Goal: Information Seeking & Learning: Learn about a topic

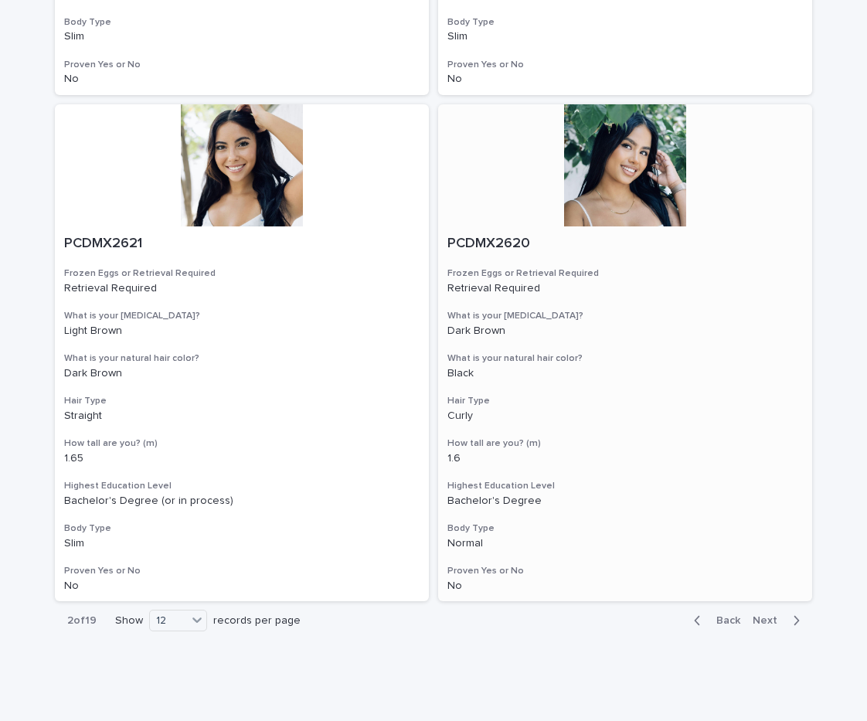
scroll to position [2624, 0]
click at [198, 612] on icon at bounding box center [196, 619] width 15 height 15
click at [175, 640] on div "36" at bounding box center [179, 639] width 56 height 19
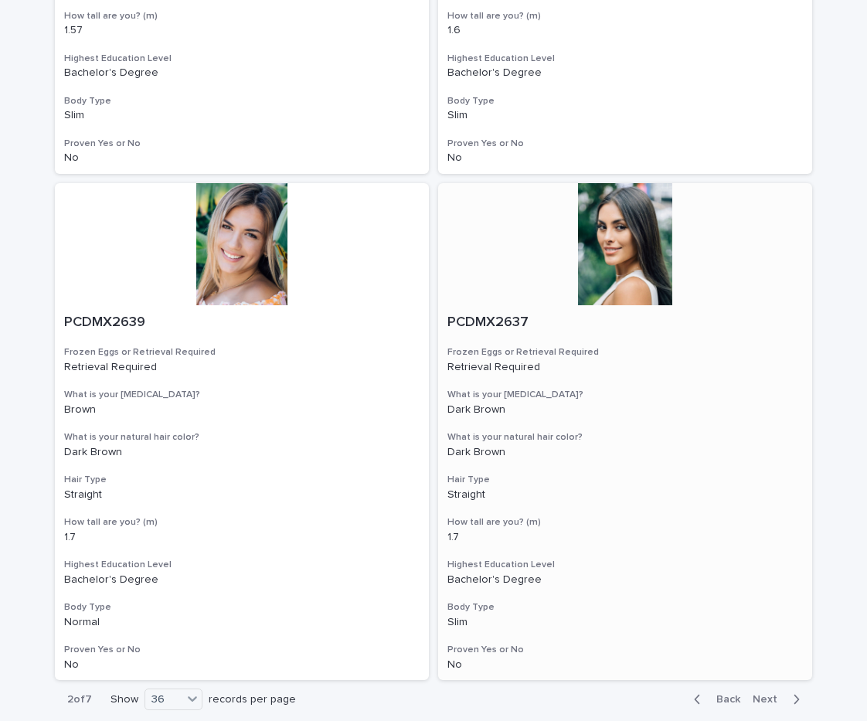
scroll to position [8621, 0]
click at [774, 695] on span "Next" at bounding box center [769, 700] width 34 height 11
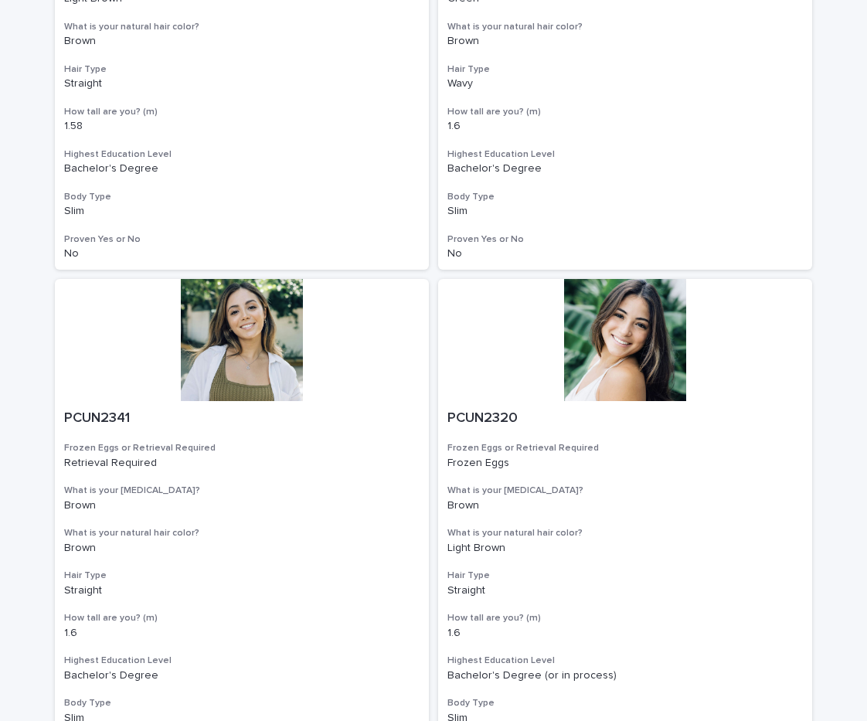
scroll to position [8523, 0]
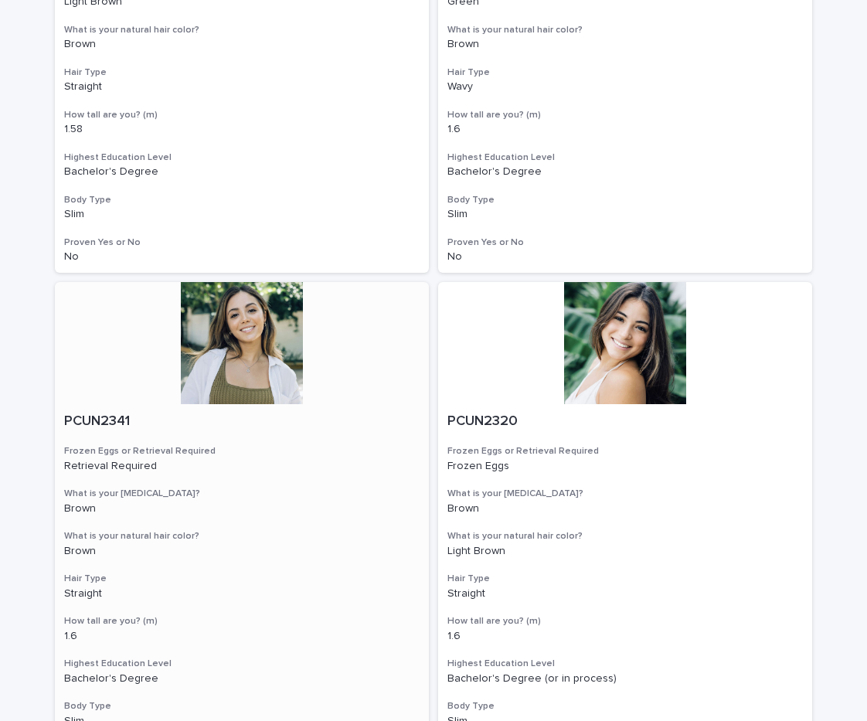
click at [270, 282] on div at bounding box center [242, 343] width 374 height 122
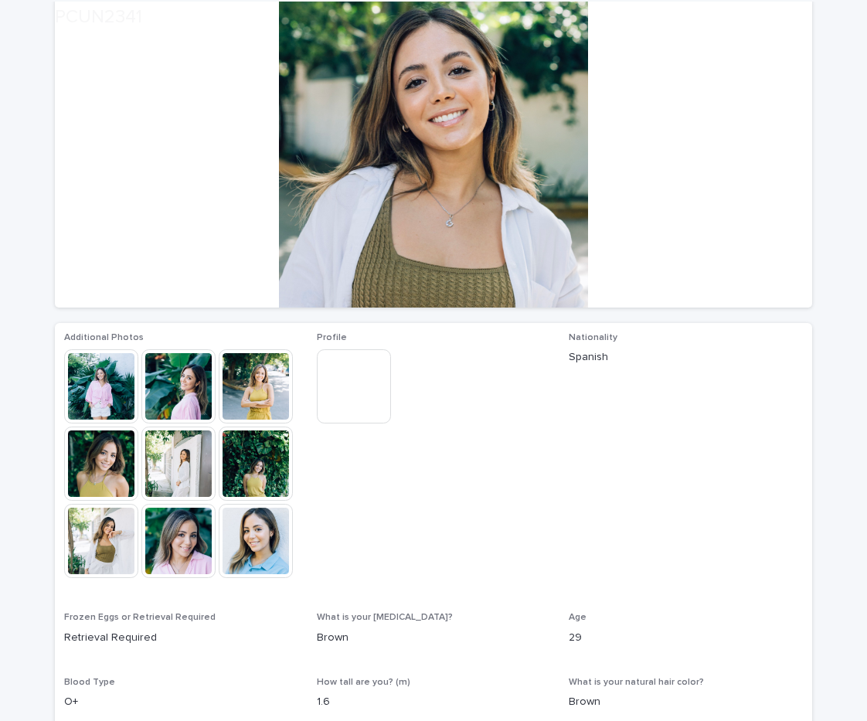
scroll to position [123, 0]
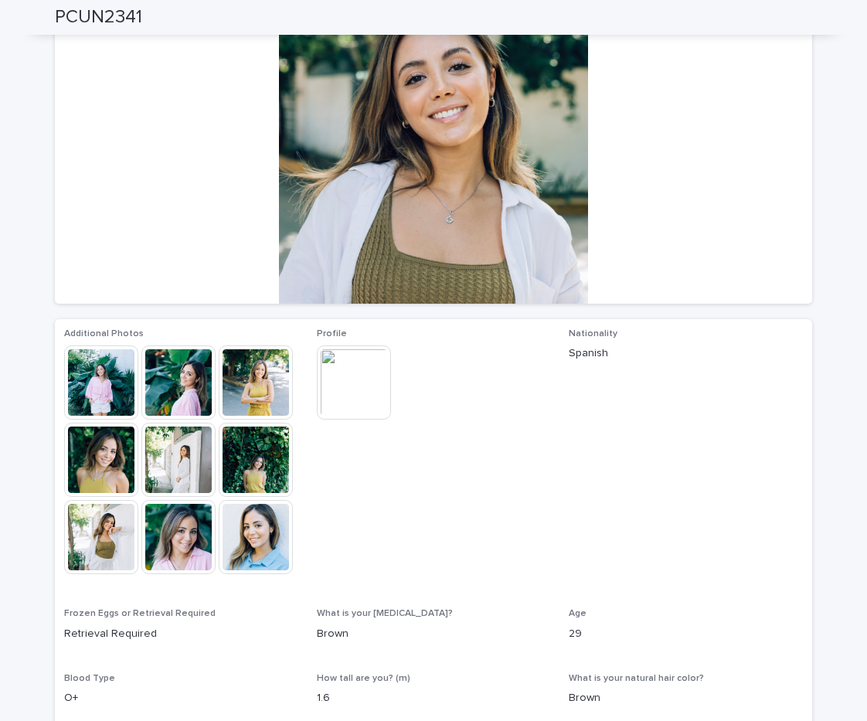
click at [364, 399] on img at bounding box center [354, 382] width 74 height 74
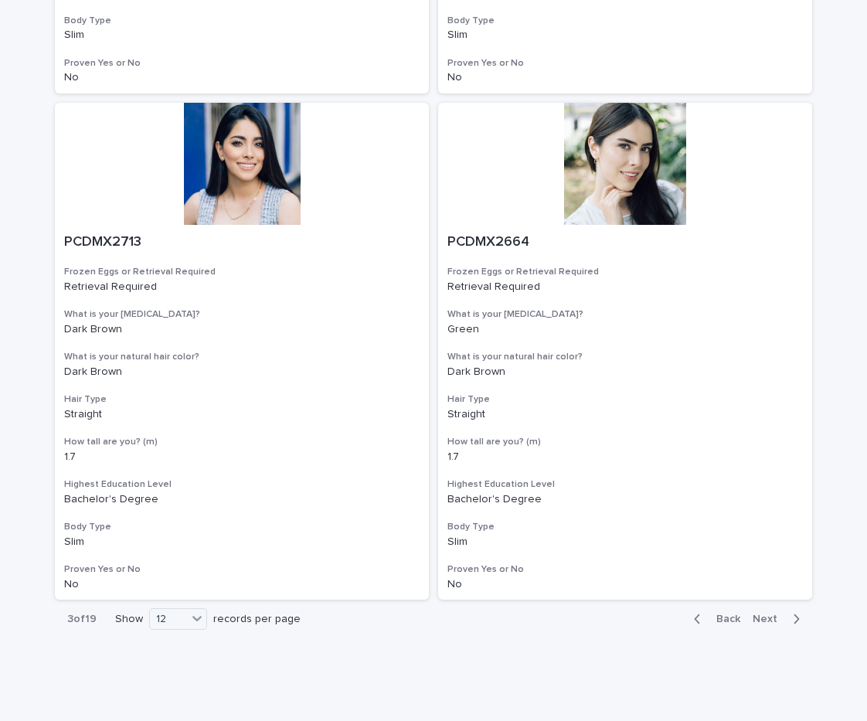
scroll to position [2624, 0]
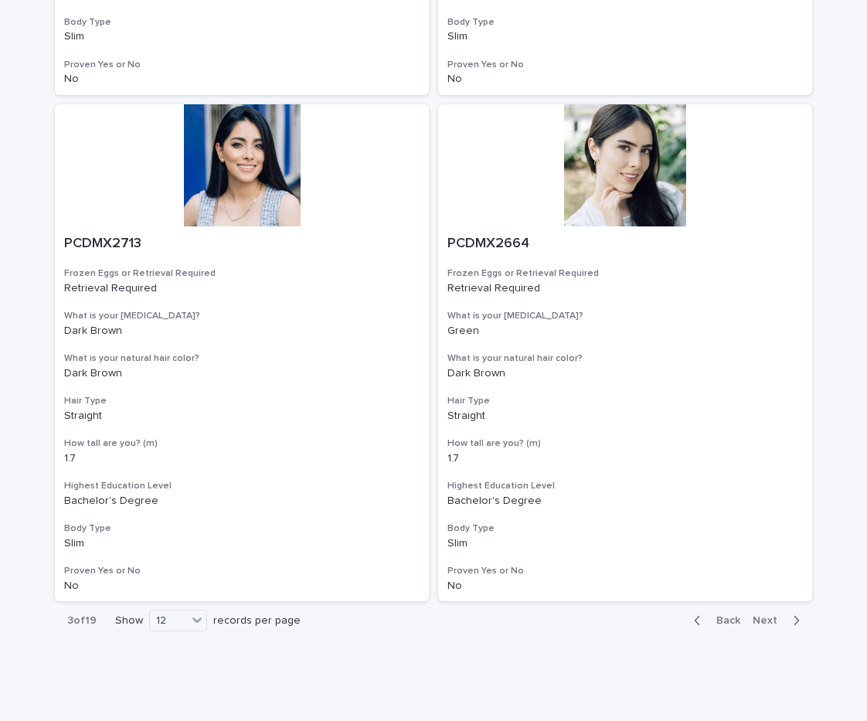
click at [762, 615] on span "Next" at bounding box center [769, 620] width 34 height 11
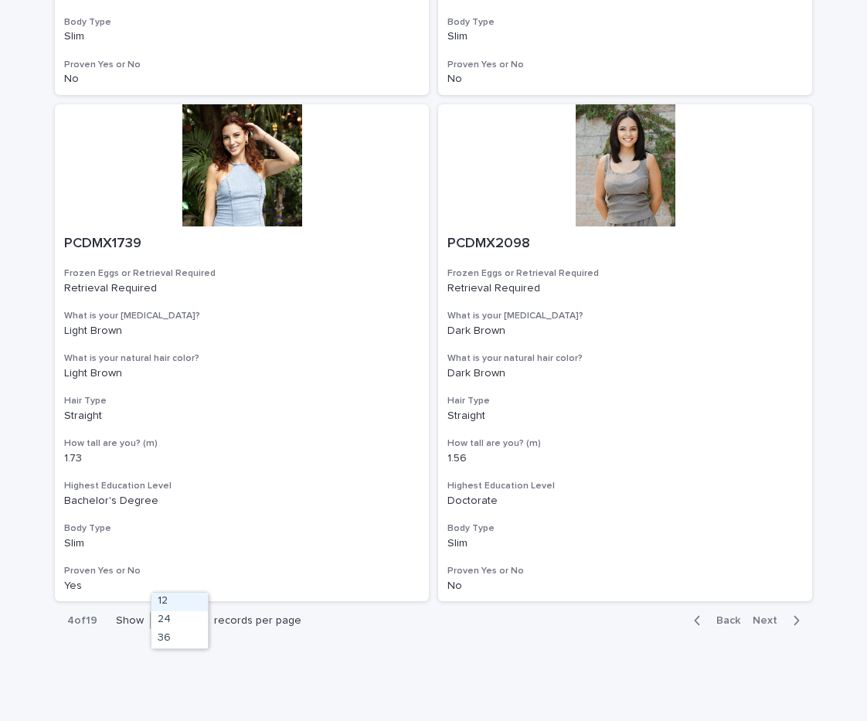
click at [188, 610] on div at bounding box center [197, 619] width 19 height 19
click at [168, 635] on div "36" at bounding box center [179, 639] width 56 height 19
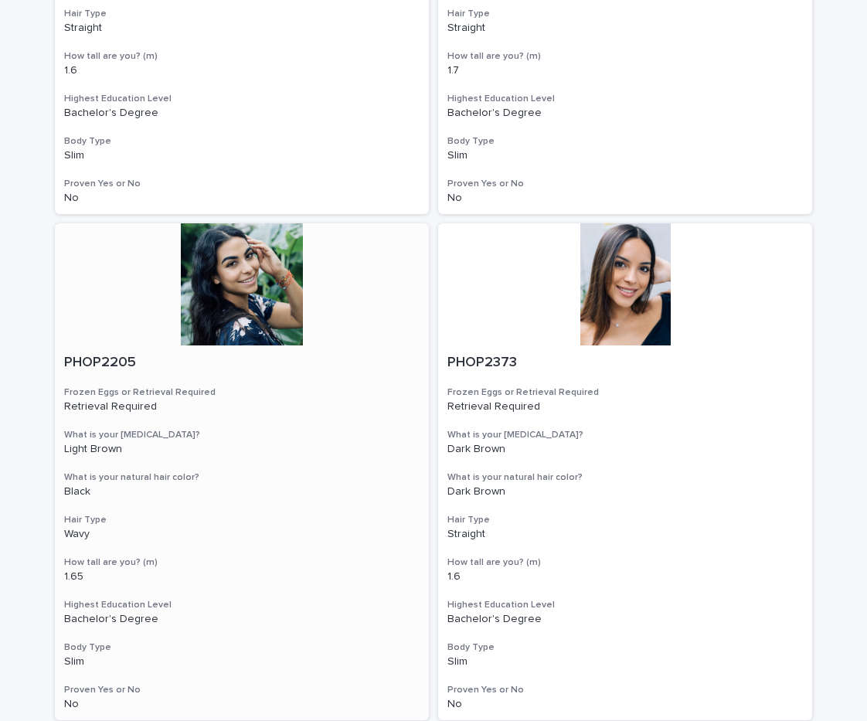
scroll to position [4026, 0]
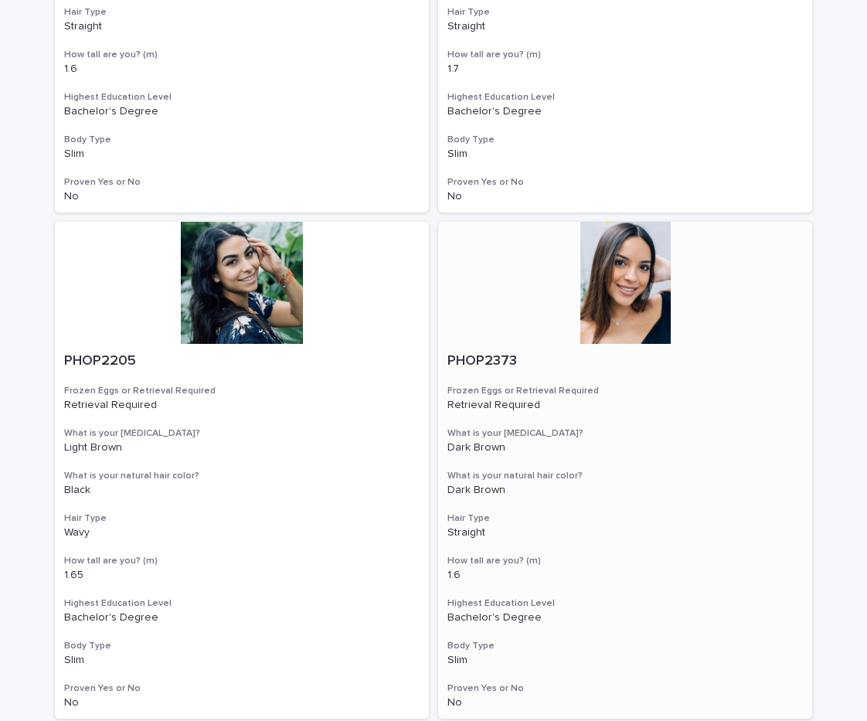
click at [644, 222] on div at bounding box center [625, 283] width 374 height 122
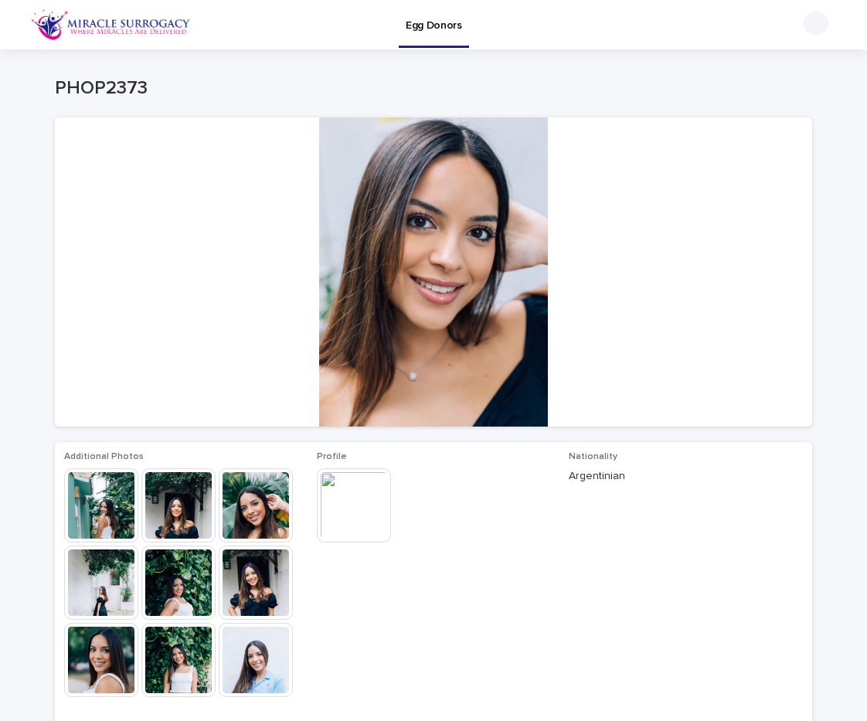
click at [105, 501] on img at bounding box center [101, 505] width 74 height 74
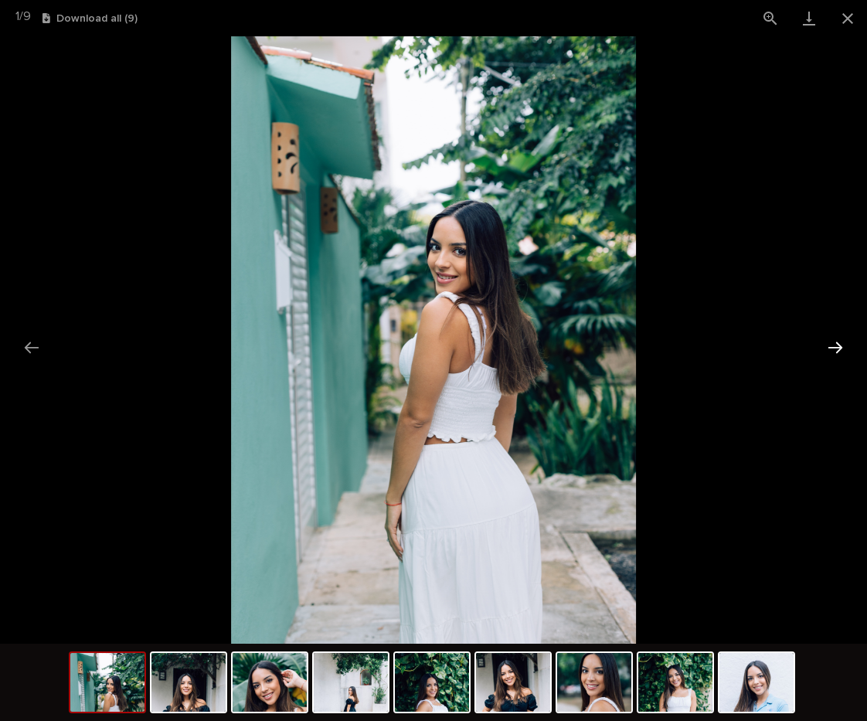
click at [841, 345] on button "Next slide" at bounding box center [835, 347] width 32 height 30
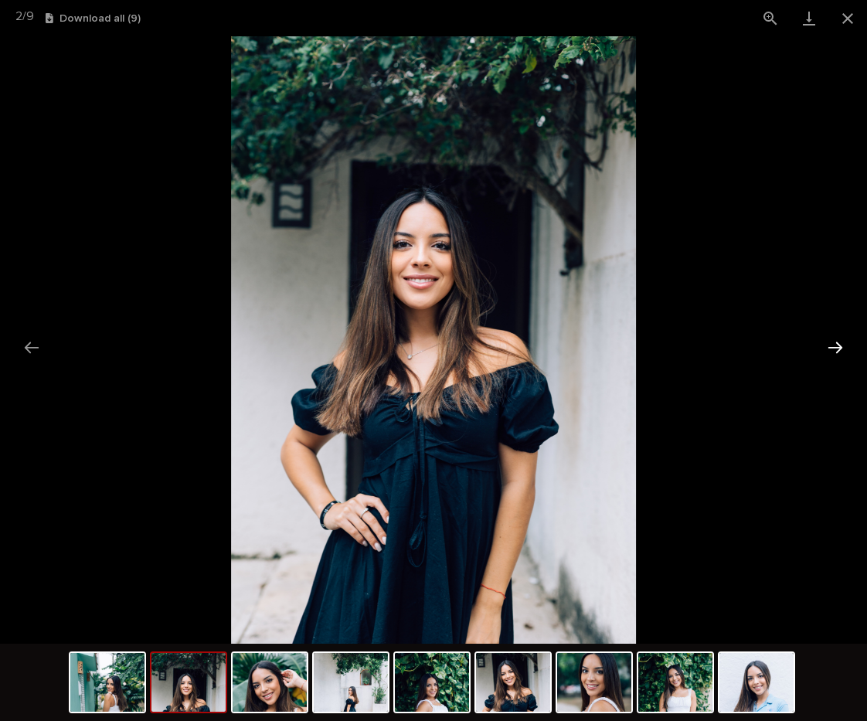
click at [841, 345] on button "Next slide" at bounding box center [835, 347] width 32 height 30
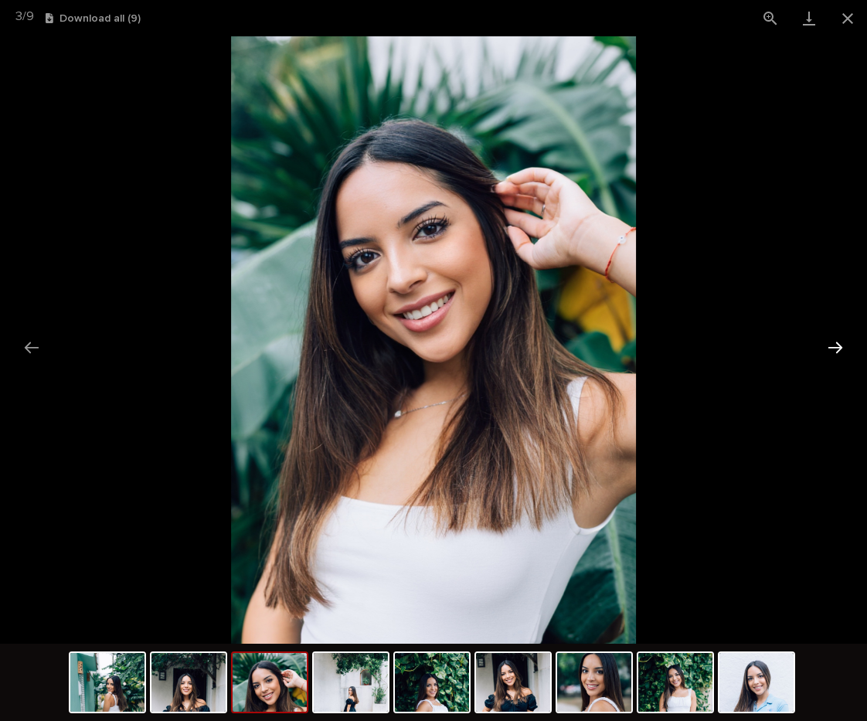
click at [841, 345] on button "Next slide" at bounding box center [835, 347] width 32 height 30
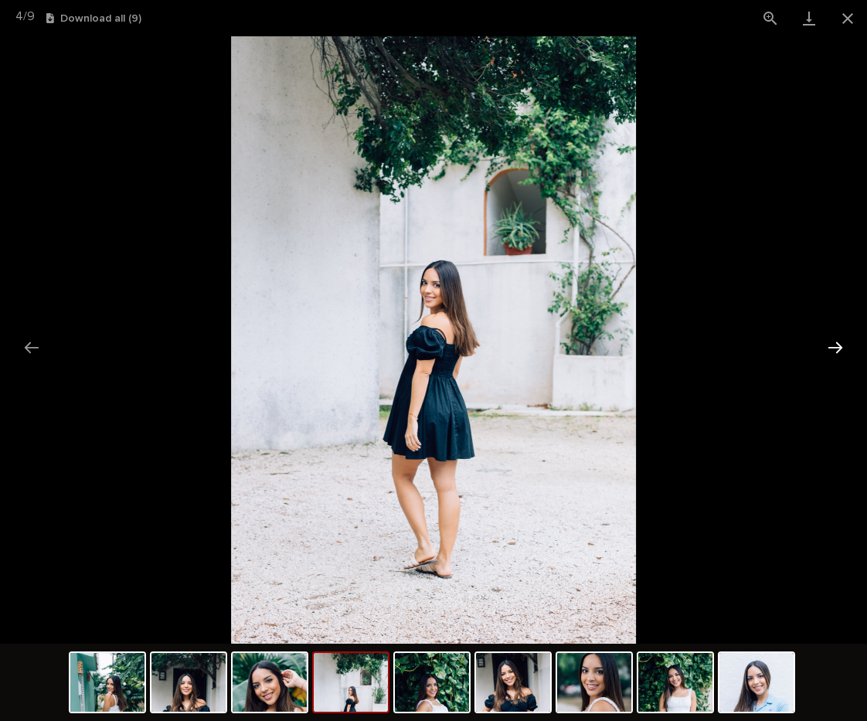
click at [841, 345] on button "Next slide" at bounding box center [835, 347] width 32 height 30
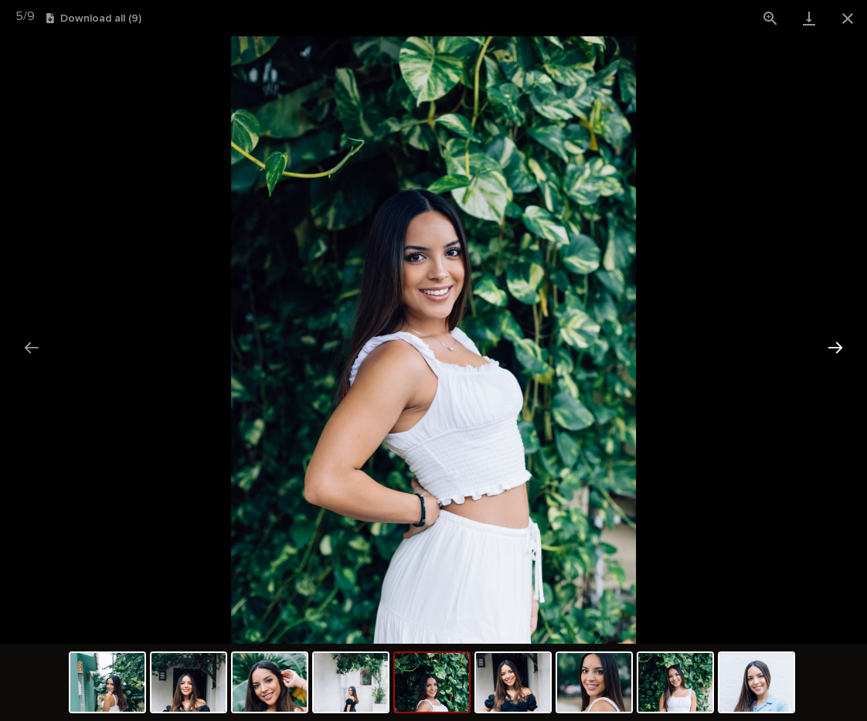
click at [841, 345] on button "Next slide" at bounding box center [835, 347] width 32 height 30
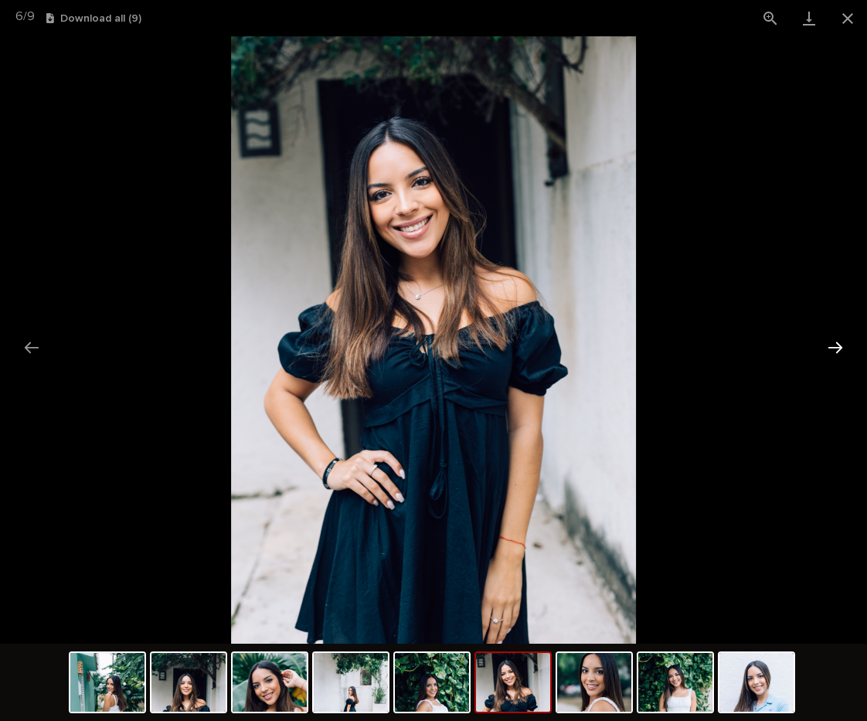
click at [838, 347] on button "Next slide" at bounding box center [835, 347] width 32 height 30
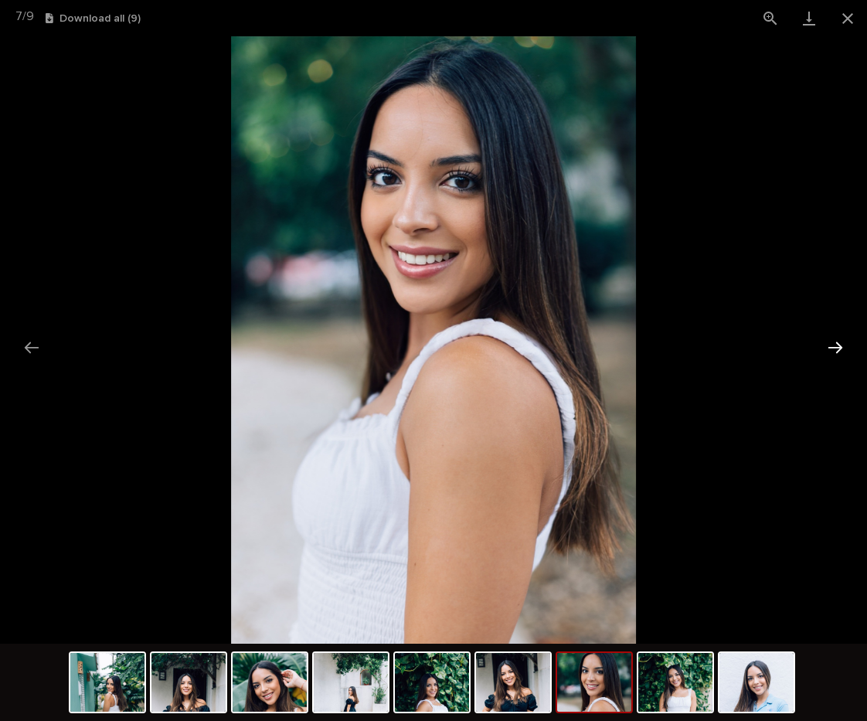
click at [838, 347] on button "Next slide" at bounding box center [835, 347] width 32 height 30
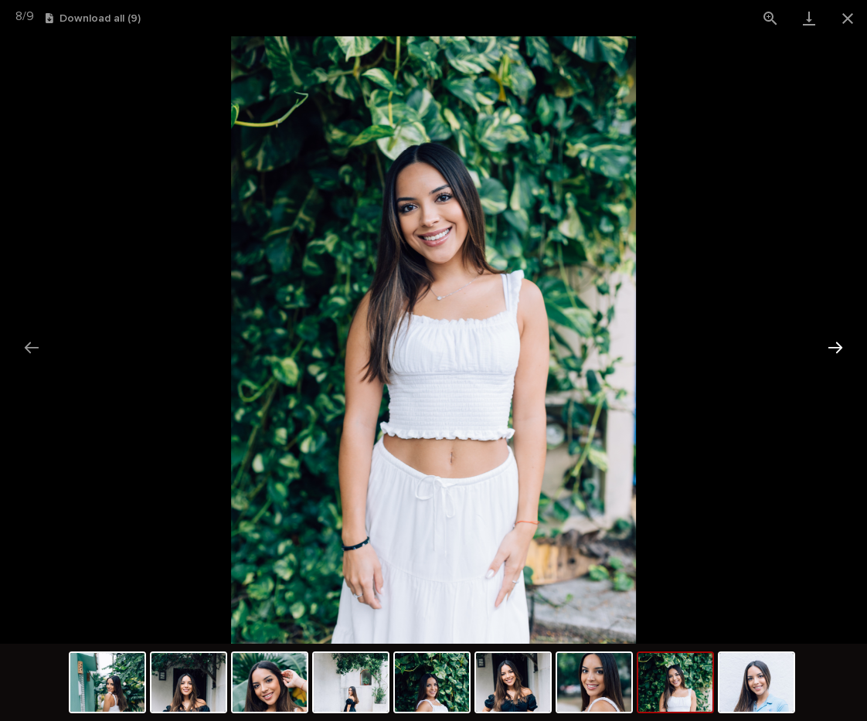
click at [833, 348] on button "Next slide" at bounding box center [835, 347] width 32 height 30
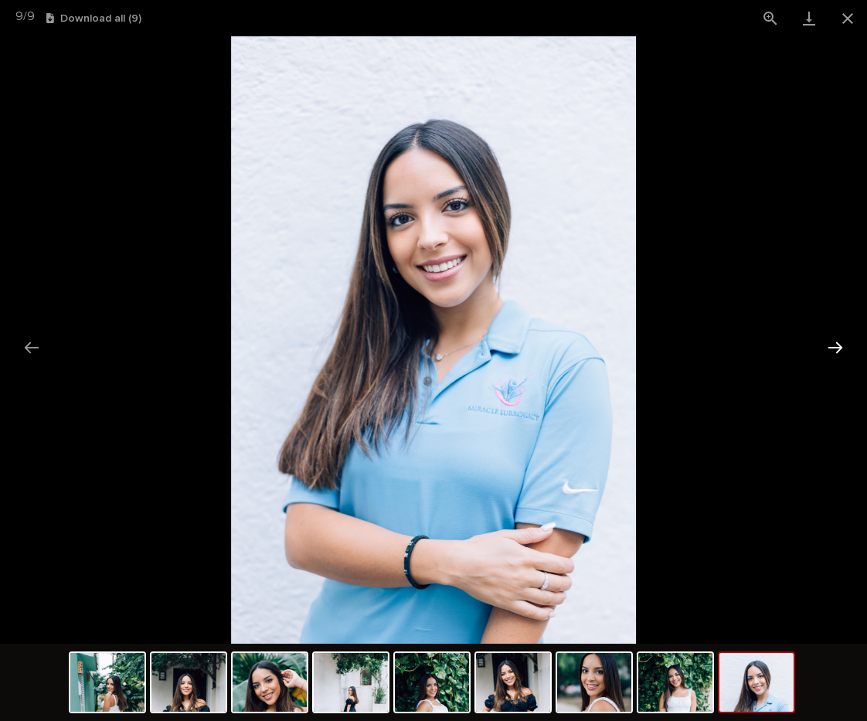
click at [833, 348] on button "Next slide" at bounding box center [835, 347] width 32 height 30
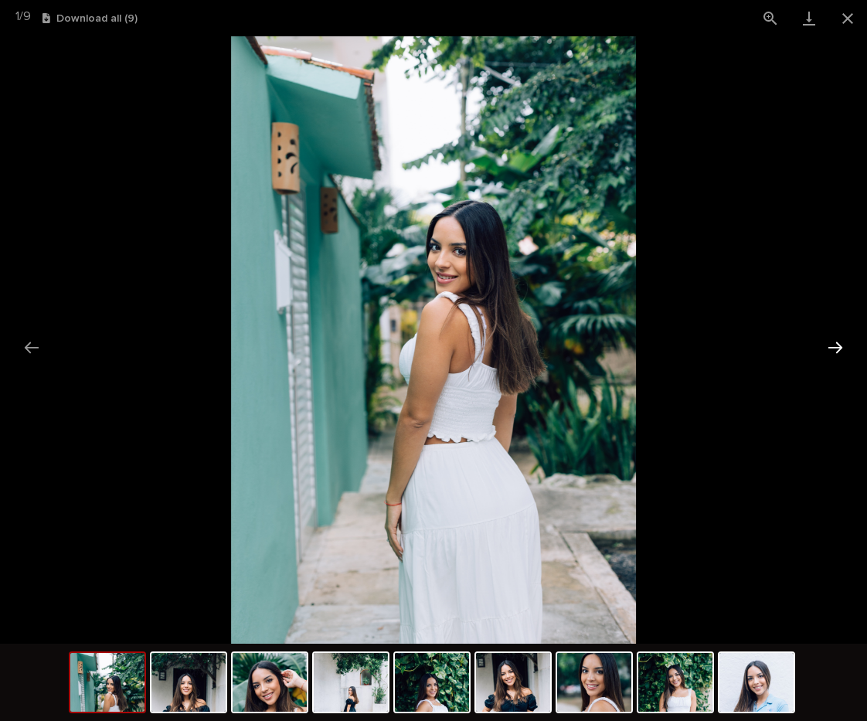
click at [833, 348] on button "Next slide" at bounding box center [835, 347] width 32 height 30
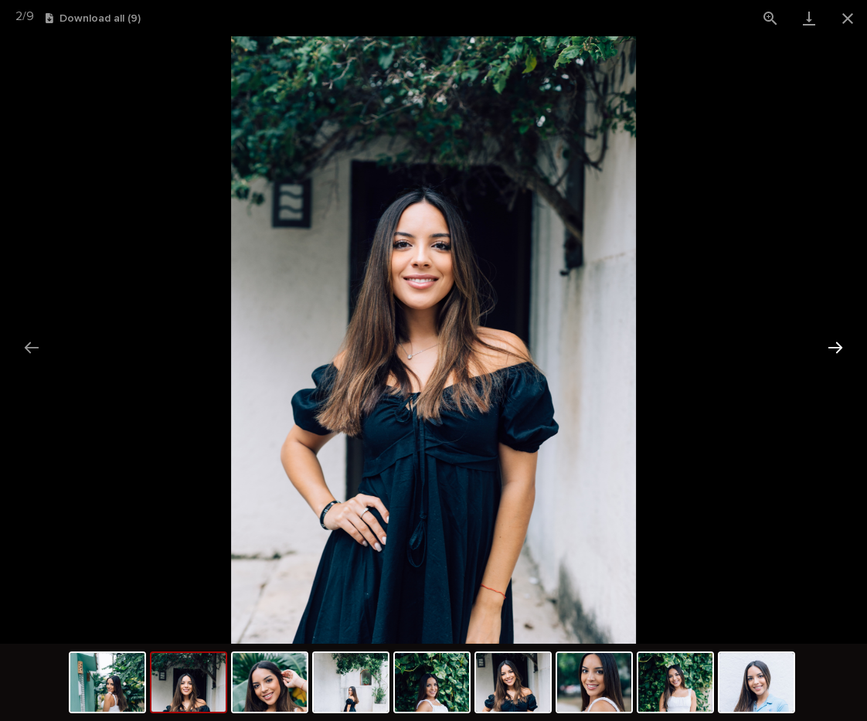
click at [833, 348] on button "Next slide" at bounding box center [835, 347] width 32 height 30
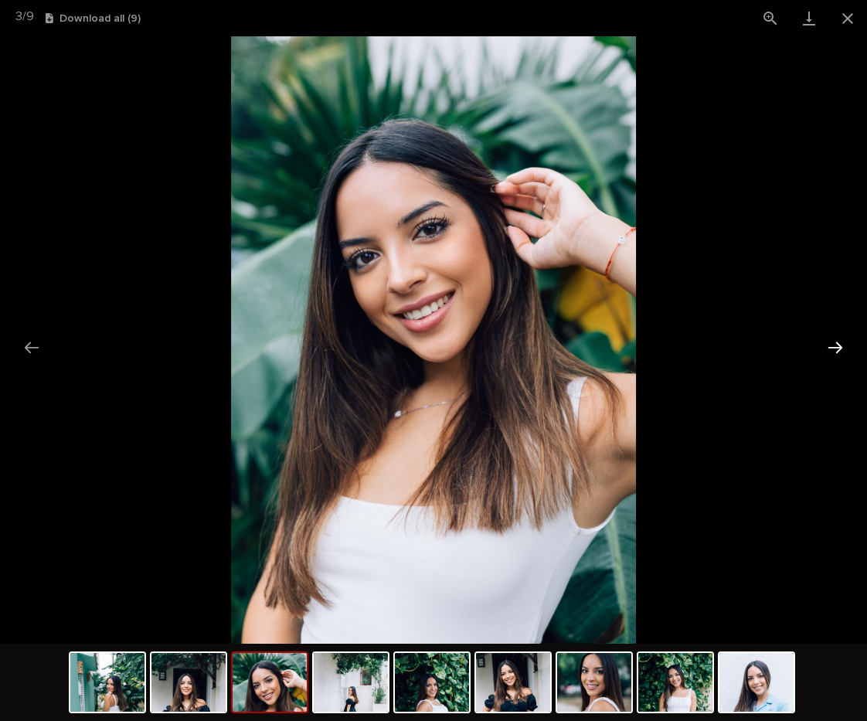
click at [833, 348] on button "Next slide" at bounding box center [835, 347] width 32 height 30
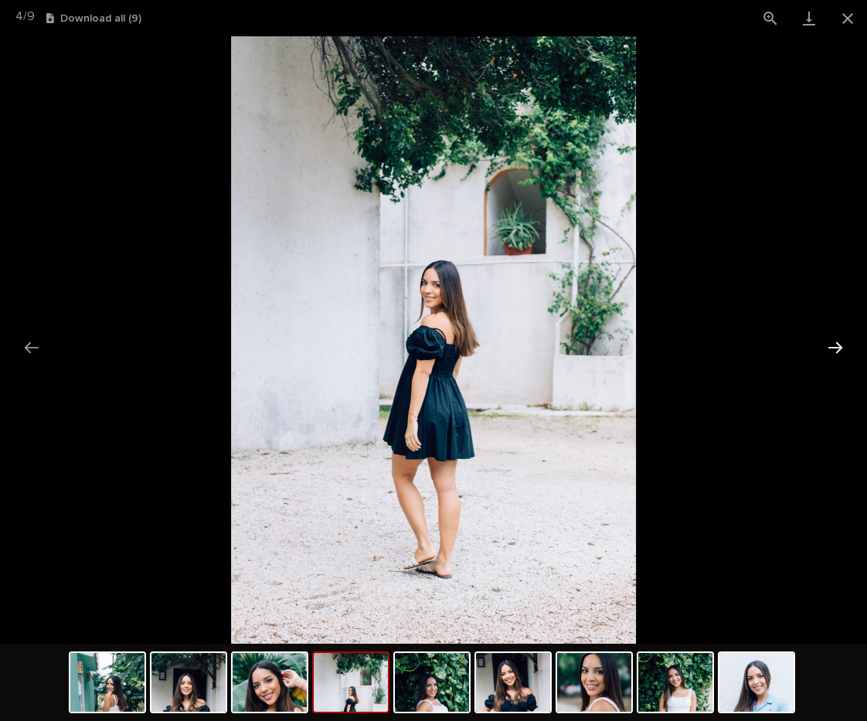
click at [833, 348] on button "Next slide" at bounding box center [835, 347] width 32 height 30
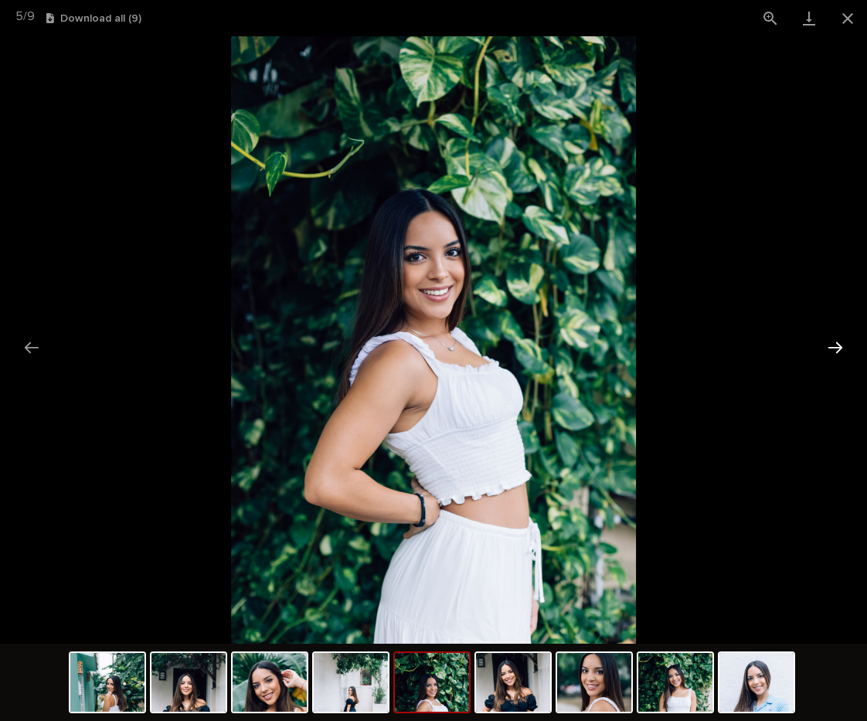
click at [833, 348] on button "Next slide" at bounding box center [835, 347] width 32 height 30
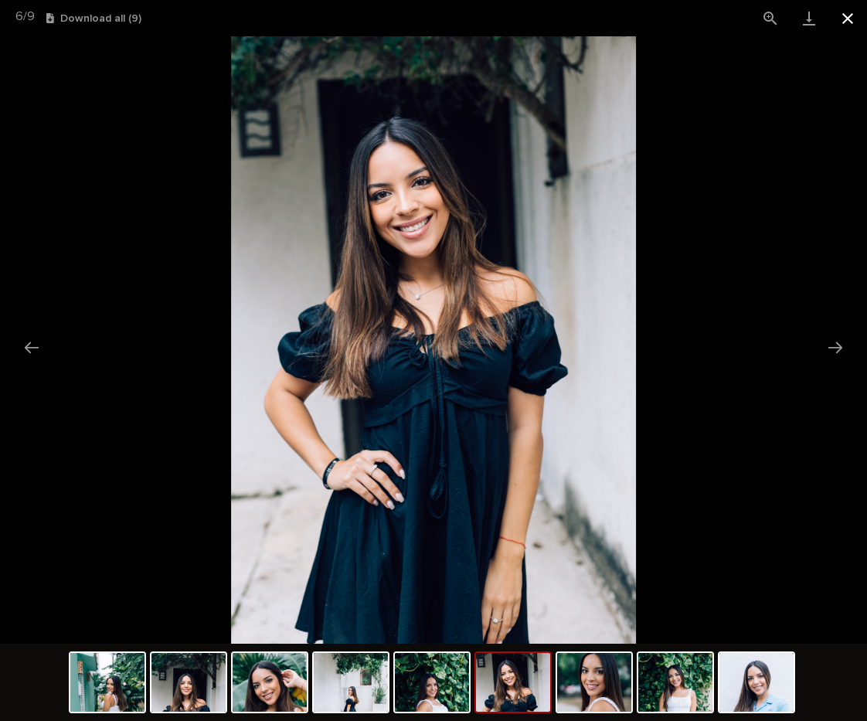
click at [854, 14] on button "Close gallery" at bounding box center [847, 18] width 39 height 36
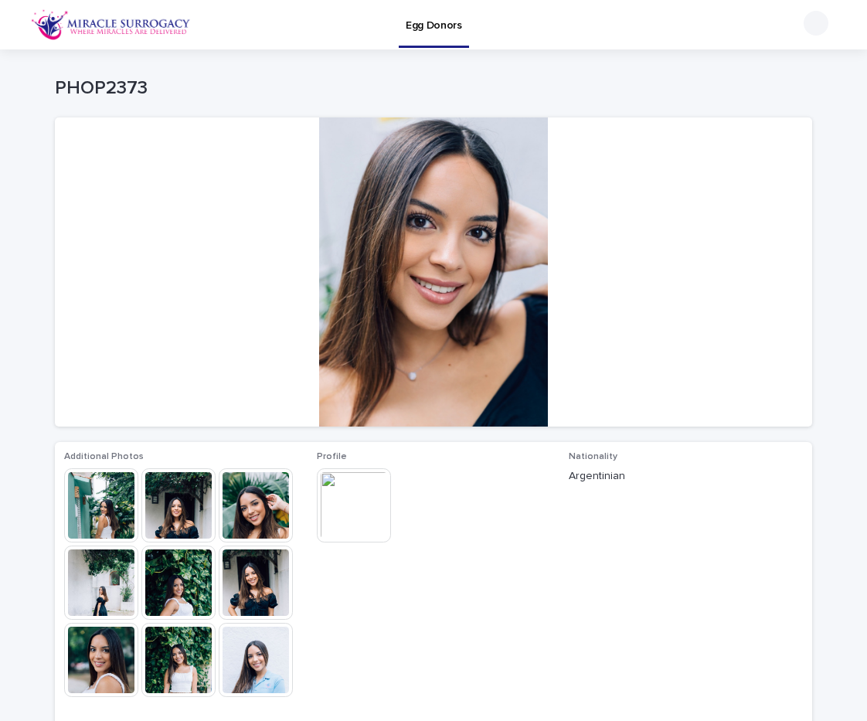
click at [371, 491] on img at bounding box center [354, 505] width 74 height 74
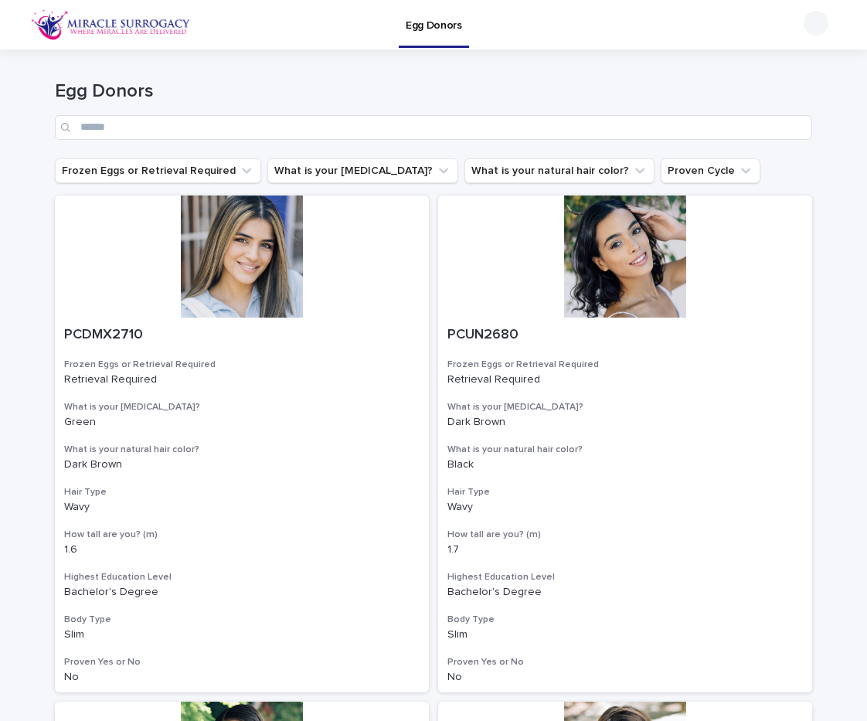
click at [159, 32] on img at bounding box center [111, 24] width 160 height 31
